Goal: Entertainment & Leisure: Consume media (video, audio)

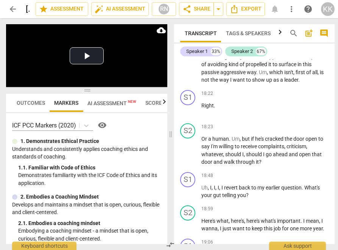
scroll to position [3179, 0]
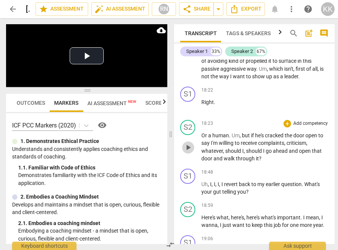
click at [188, 152] on span "play_arrow" at bounding box center [187, 147] width 9 height 9
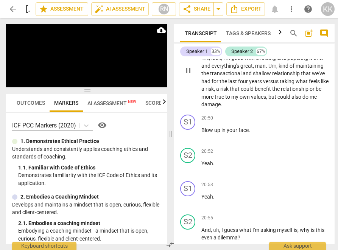
scroll to position [3860, 0]
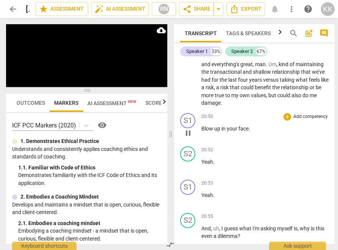
click at [190, 138] on span "pause" at bounding box center [187, 133] width 9 height 9
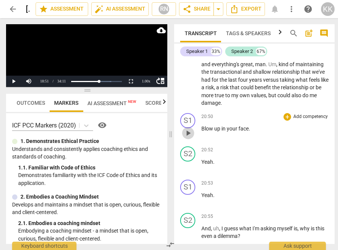
click at [190, 138] on span "play_arrow" at bounding box center [187, 133] width 9 height 9
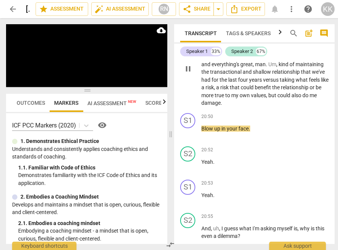
click at [225, 98] on span "true" at bounding box center [219, 95] width 11 height 6
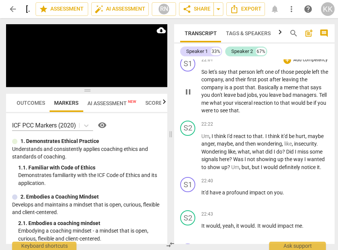
scroll to position [4329, 0]
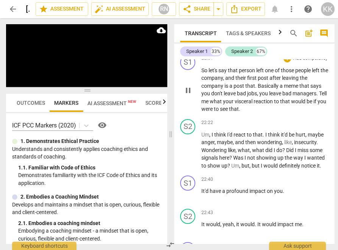
click at [189, 95] on span "pause" at bounding box center [187, 90] width 9 height 9
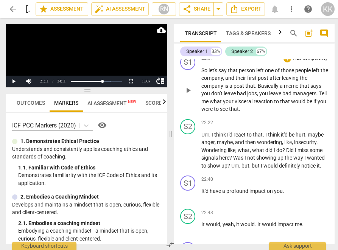
click at [189, 95] on span "play_arrow" at bounding box center [187, 90] width 9 height 9
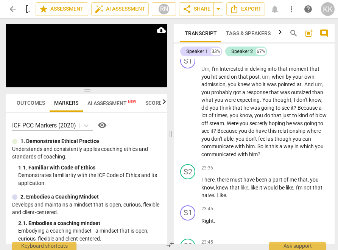
scroll to position [4527, 0]
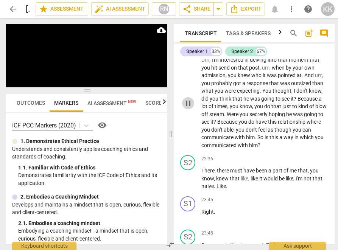
click at [188, 109] on button "pause" at bounding box center [188, 103] width 12 height 12
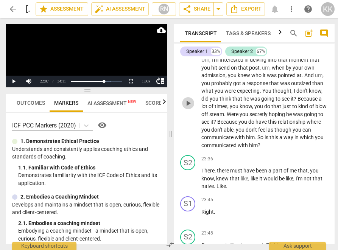
click at [188, 108] on span "play_arrow" at bounding box center [187, 103] width 9 height 9
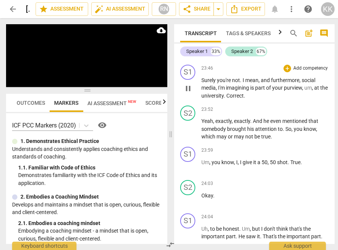
scroll to position [4727, 0]
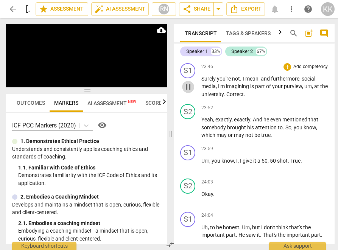
click at [185, 91] on span "pause" at bounding box center [187, 86] width 9 height 9
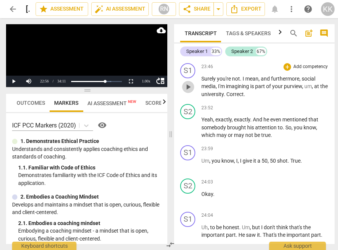
click at [185, 91] on span "play_arrow" at bounding box center [187, 86] width 9 height 9
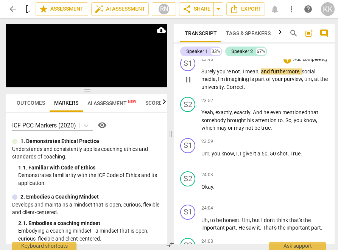
scroll to position [4734, 0]
click at [186, 47] on span "pause" at bounding box center [187, 42] width 9 height 9
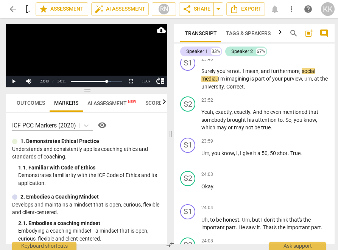
click at [186, 47] on span "play_arrow" at bounding box center [187, 42] width 9 height 9
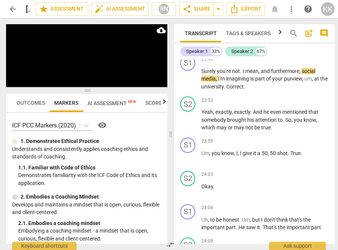
click at [181, 16] on div "S1 play_arrow pause" at bounding box center [190, 2] width 21 height 27
drag, startPoint x: 196, startPoint y: 85, endPoint x: 191, endPoint y: 85, distance: 5.3
click at [195, 14] on div "play_arrow pause" at bounding box center [191, 9] width 19 height 10
click at [188, 14] on span "pause" at bounding box center [187, 9] width 9 height 9
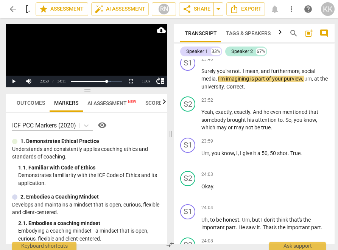
click at [188, 14] on span "play_arrow" at bounding box center [187, 9] width 9 height 9
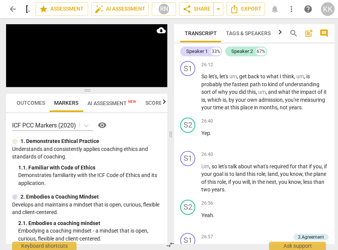
scroll to position [5527, 0]
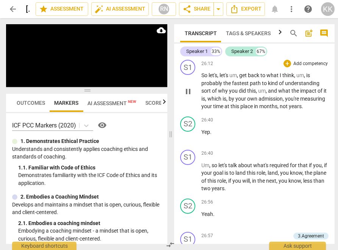
click at [191, 96] on span "pause" at bounding box center [187, 91] width 9 height 9
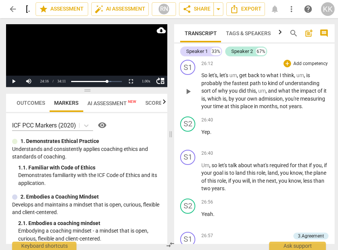
click at [191, 96] on span "play_arrow" at bounding box center [187, 91] width 9 height 9
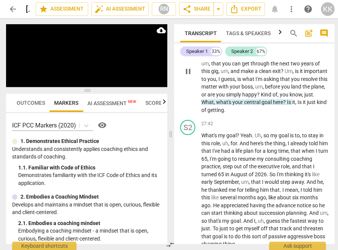
scroll to position [5743, 0]
click at [184, 76] on span "pause" at bounding box center [187, 71] width 9 height 9
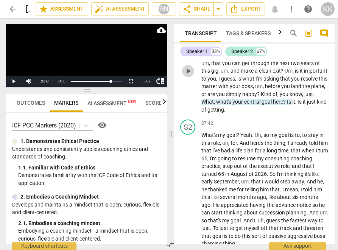
click at [184, 76] on span "play_arrow" at bounding box center [187, 71] width 9 height 9
click at [15, 79] on button "Pause" at bounding box center [13, 81] width 15 height 11
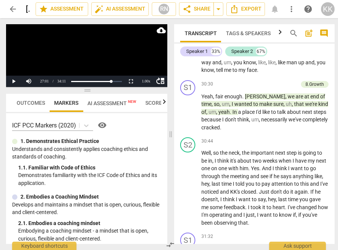
scroll to position [6445, 0]
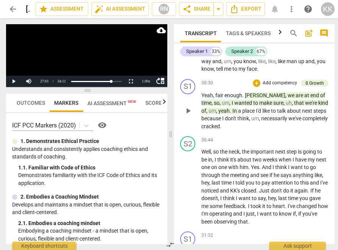
click at [188, 115] on span "play_arrow" at bounding box center [187, 110] width 9 height 9
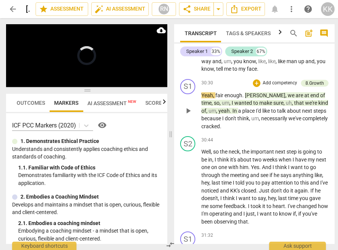
click at [188, 128] on div "play_arrow pause" at bounding box center [191, 111] width 19 height 34
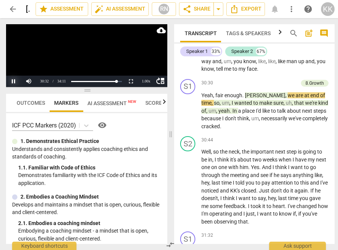
click at [9, 82] on button "Pause" at bounding box center [13, 81] width 15 height 11
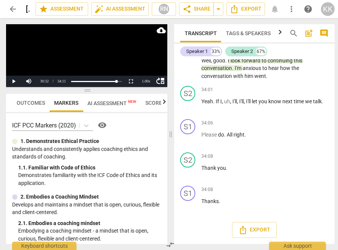
scroll to position [7204, 0]
click at [184, 73] on span "play_arrow" at bounding box center [187, 68] width 9 height 9
click at [14, 84] on button "Pause" at bounding box center [13, 81] width 15 height 11
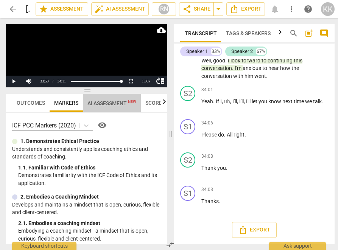
click at [106, 103] on span "AI Assessment New" at bounding box center [111, 103] width 49 height 6
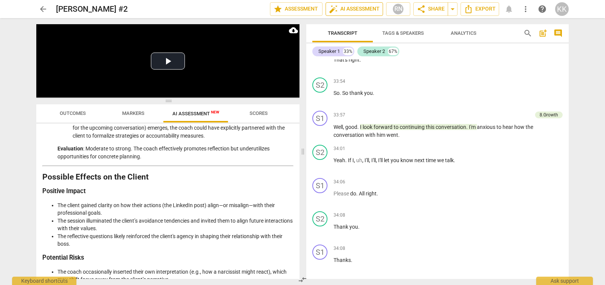
scroll to position [5736, 0]
